Goal: Information Seeking & Learning: Learn about a topic

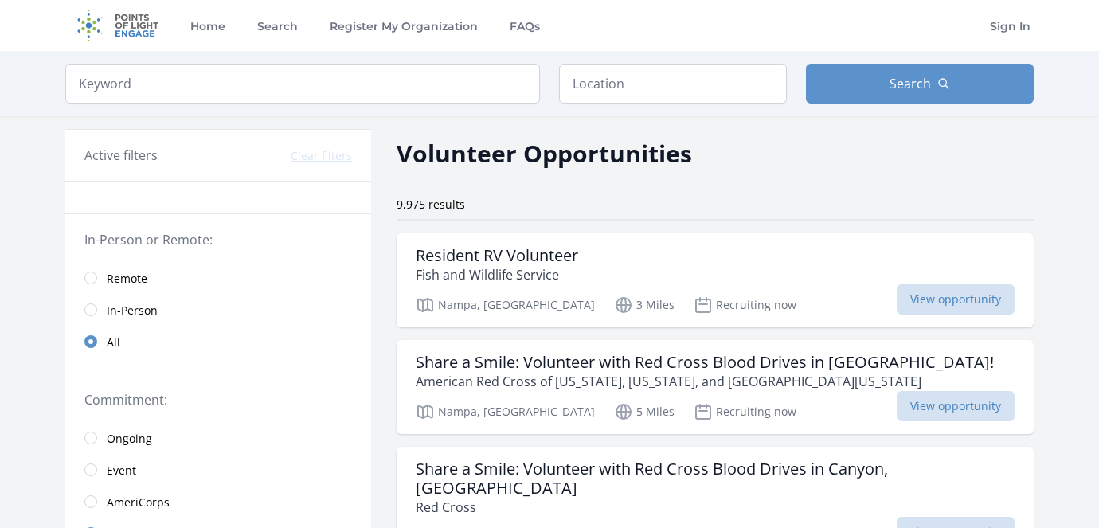
click at [91, 278] on input "radio" at bounding box center [90, 278] width 13 height 13
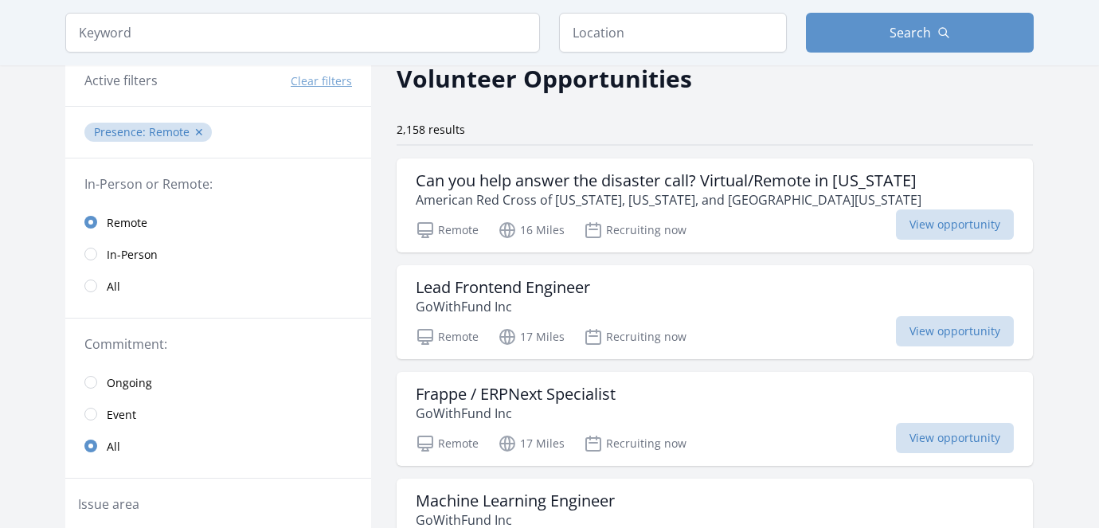
scroll to position [97, 0]
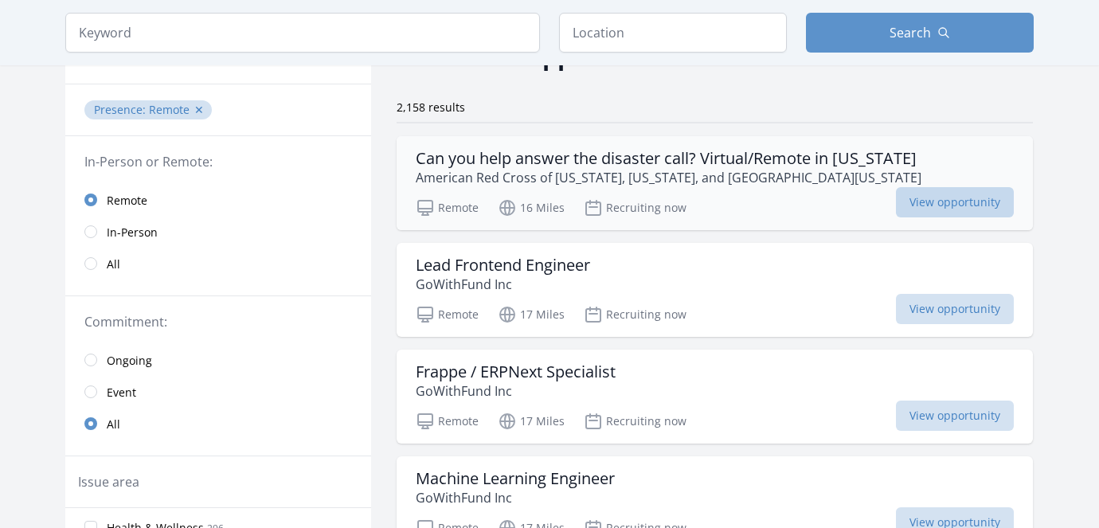
click at [938, 205] on span "View opportunity" at bounding box center [955, 202] width 118 height 30
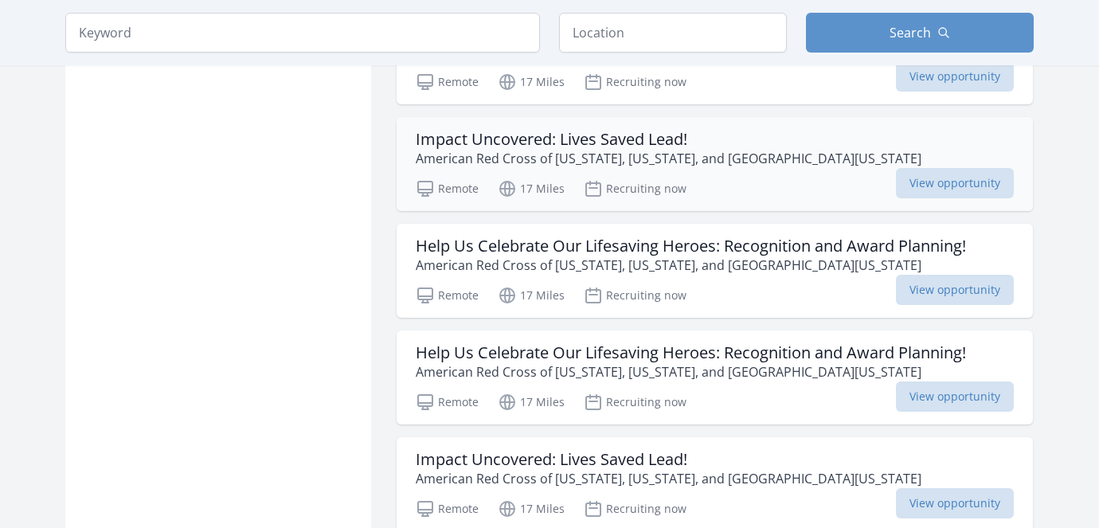
scroll to position [1186, 0]
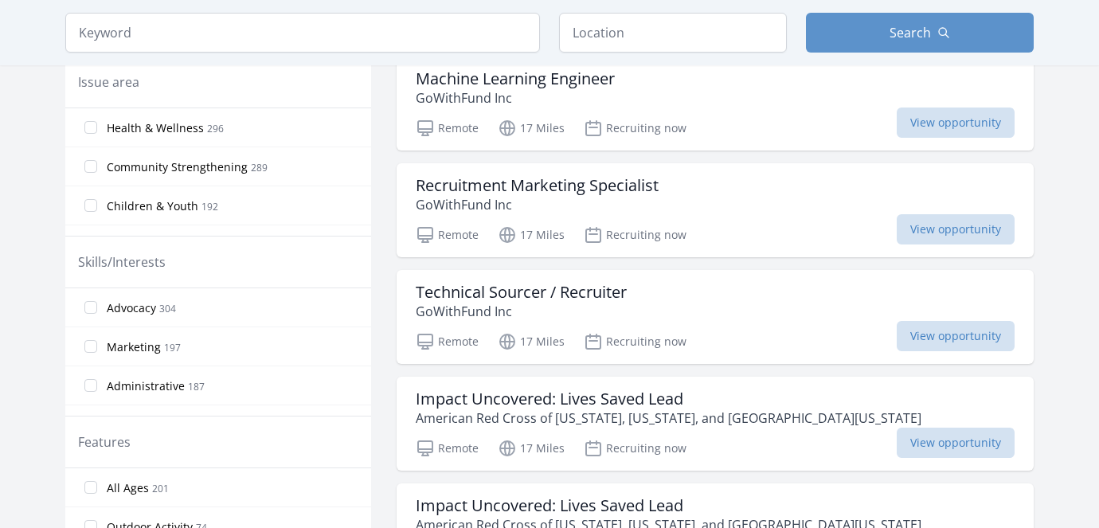
scroll to position [498, 0]
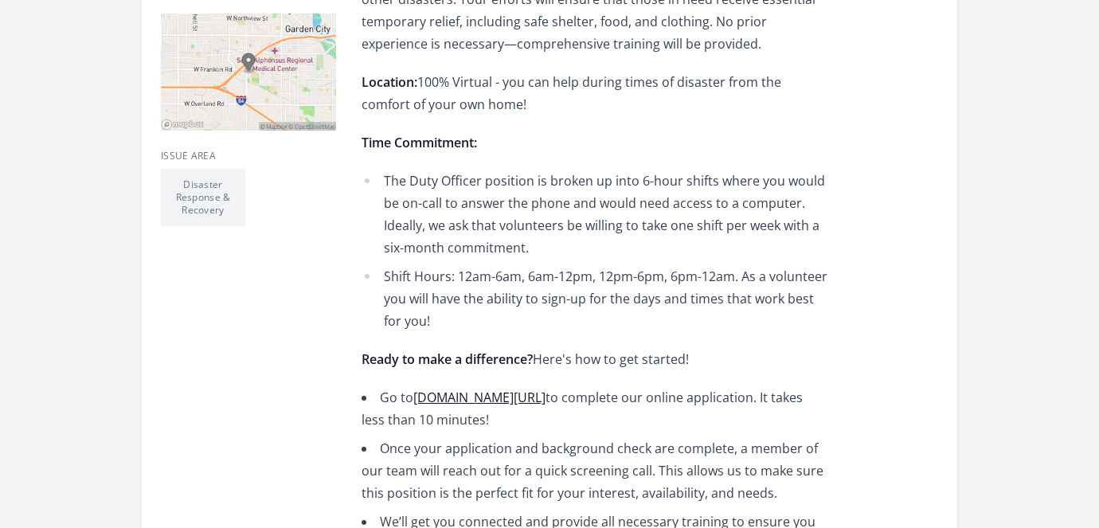
scroll to position [497, 0]
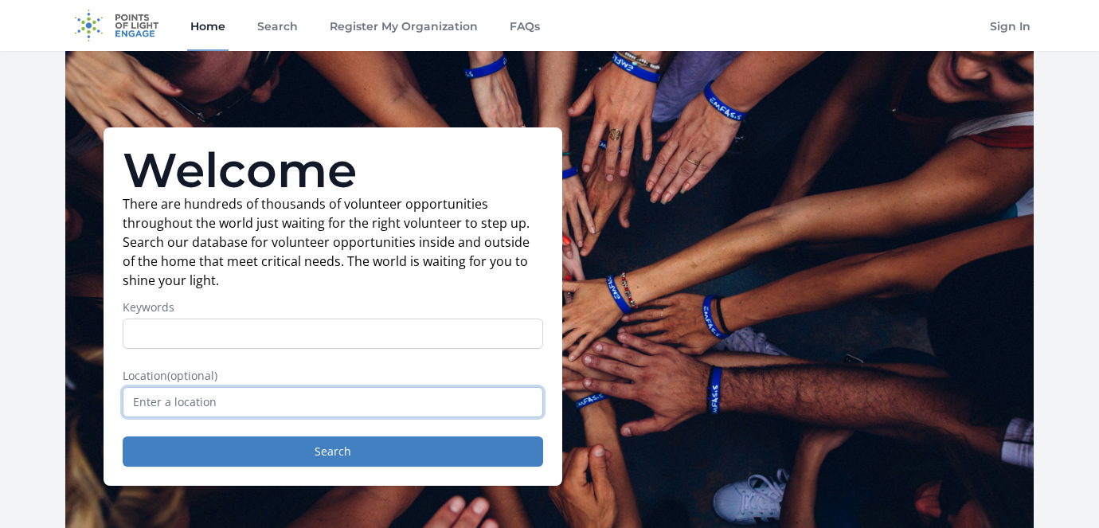
click at [323, 402] on input "text" at bounding box center [333, 402] width 421 height 30
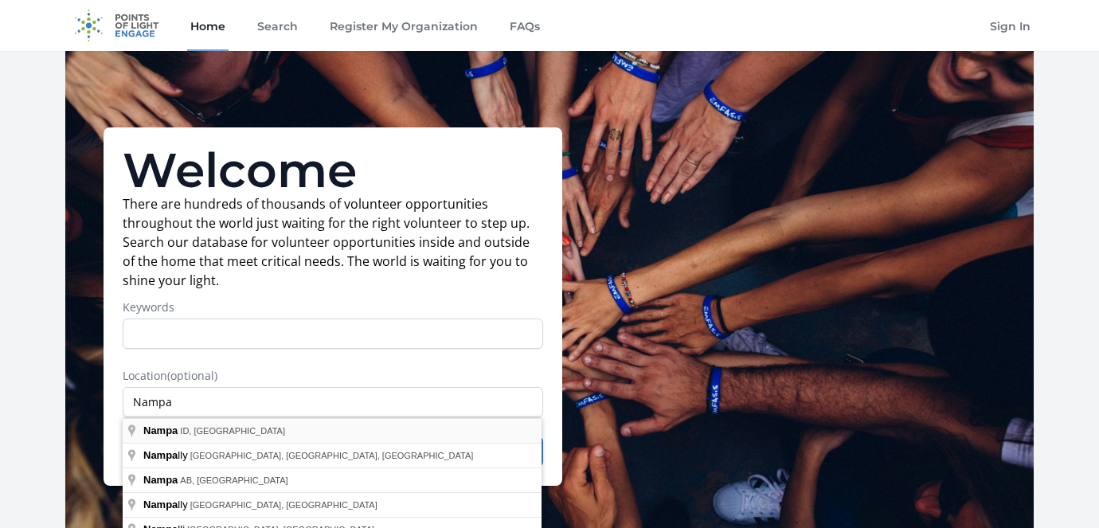
type input "Nampa, ID, USA"
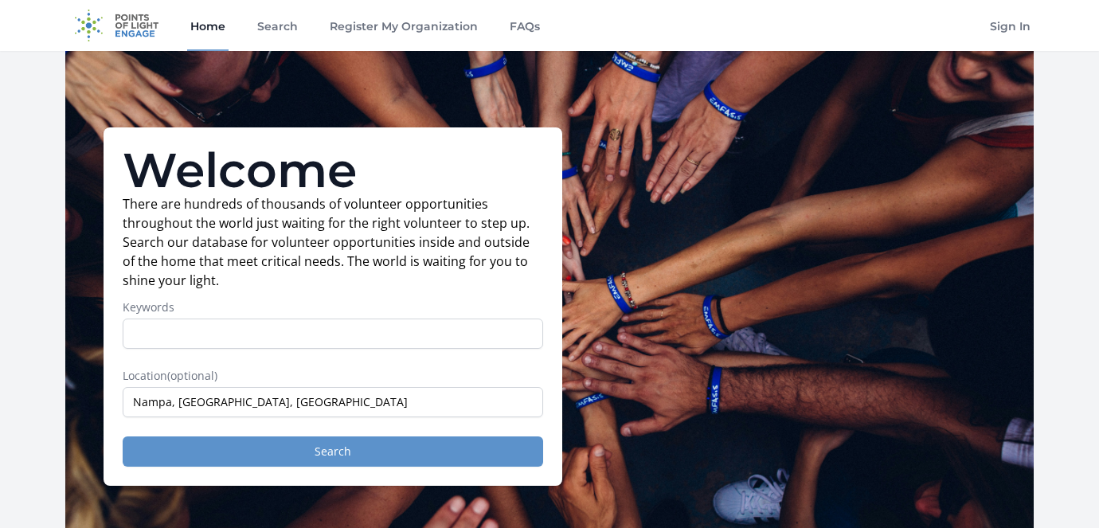
click at [298, 438] on button "Search" at bounding box center [333, 452] width 421 height 30
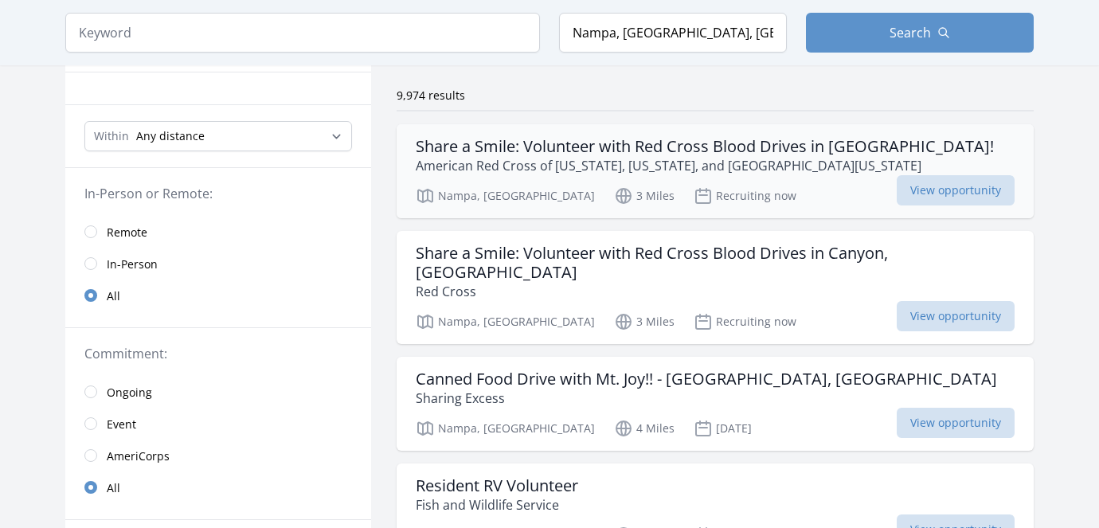
scroll to position [113, 0]
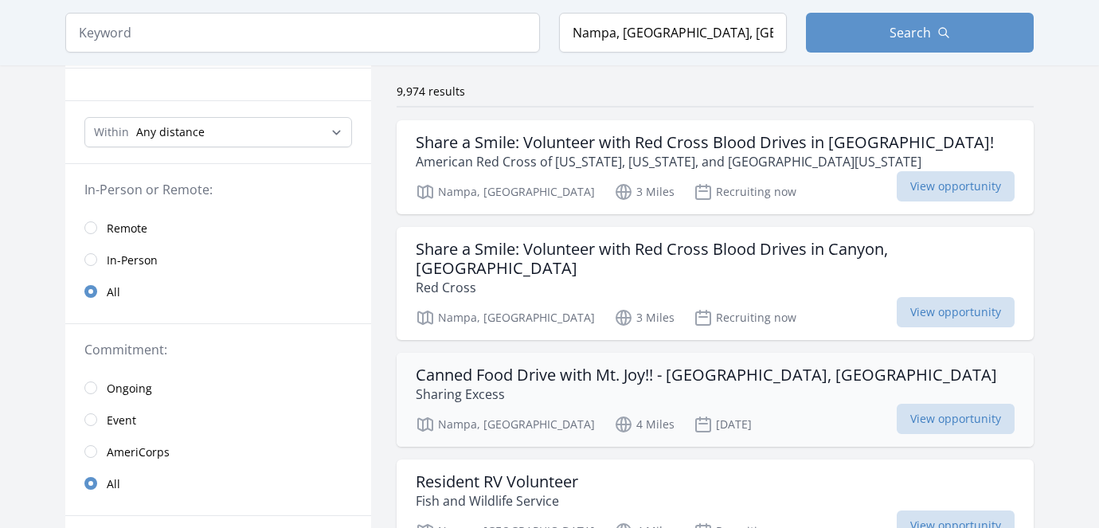
click at [535, 366] on h3 "Canned Food Drive with Mt. Joy!! - [GEOGRAPHIC_DATA], [GEOGRAPHIC_DATA]" at bounding box center [707, 375] width 582 height 19
